Goal: Task Accomplishment & Management: Manage account settings

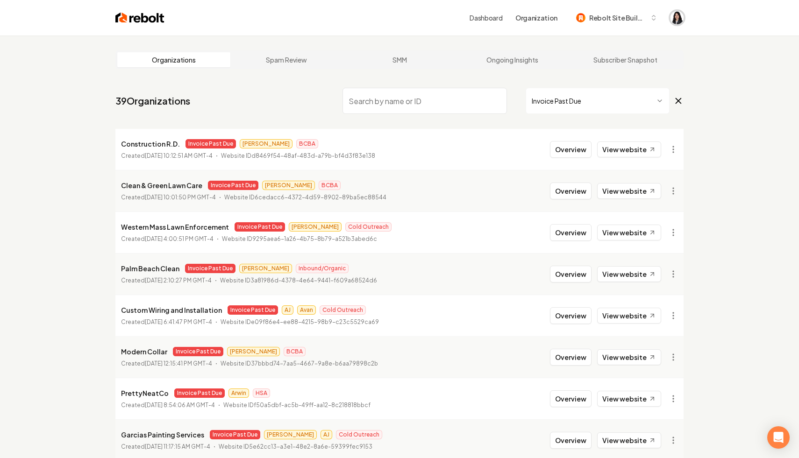
click at [681, 15] on img "Open user button" at bounding box center [676, 17] width 13 height 13
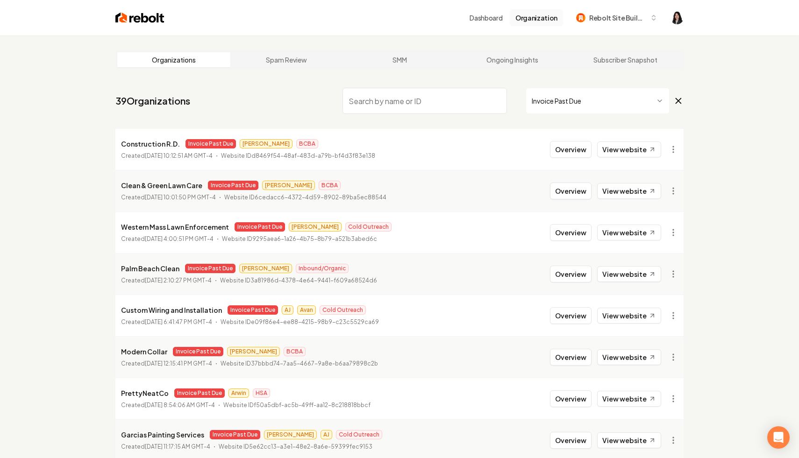
click at [539, 21] on button "Organization" at bounding box center [536, 17] width 53 height 17
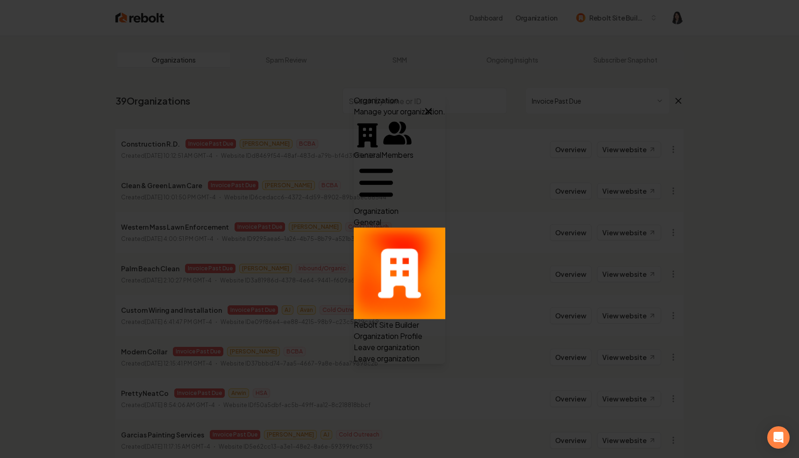
click at [381, 149] on span "Members" at bounding box center [397, 154] width 32 height 10
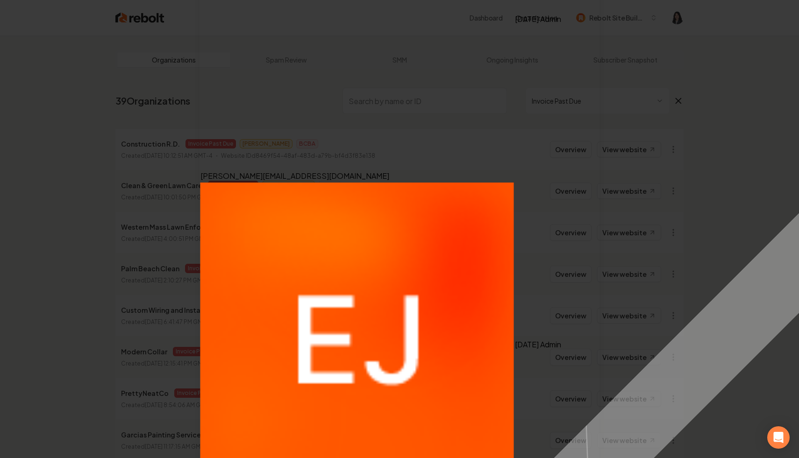
scroll to position [7, 0]
type input "*"
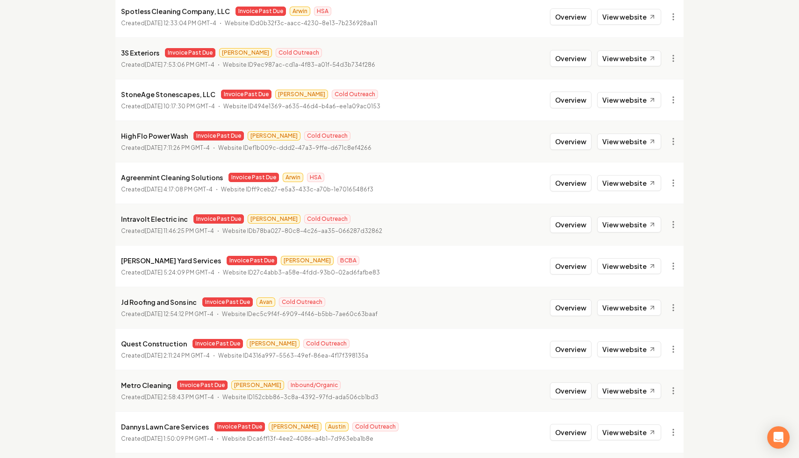
scroll to position [632, 0]
click at [649, 220] on link "View in Stripe" at bounding box center [650, 221] width 59 height 15
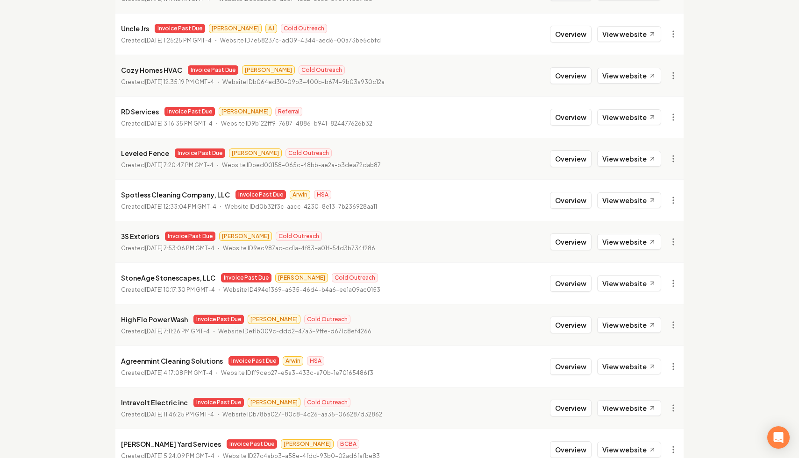
scroll to position [86, 0]
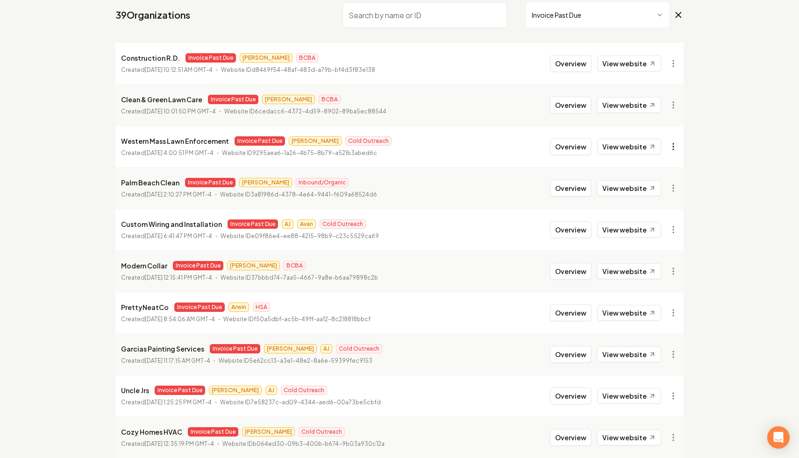
click at [677, 147] on html "Dashboard Organization Rebolt Site Builder Organizations Spam Review SMM Ongoin…" at bounding box center [399, 143] width 799 height 458
click at [664, 228] on link "View in Stripe" at bounding box center [650, 227] width 59 height 15
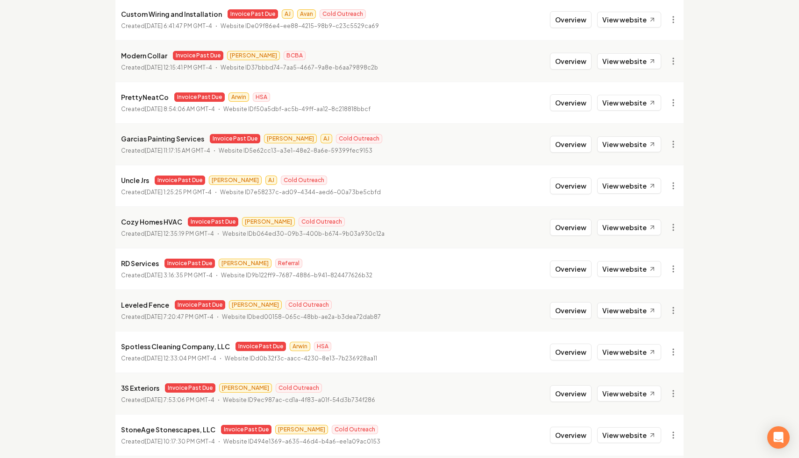
scroll to position [0, 0]
